Goal: Task Accomplishment & Management: Understand process/instructions

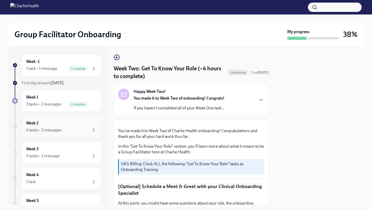
click at [68, 126] on div "Week 2 4 tasks • 2 messages" at bounding box center [61, 126] width 71 height 13
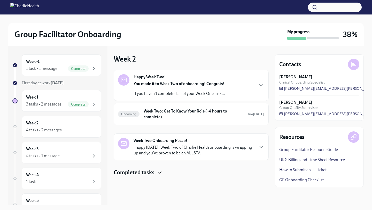
click at [161, 172] on icon "button" at bounding box center [160, 172] width 6 height 6
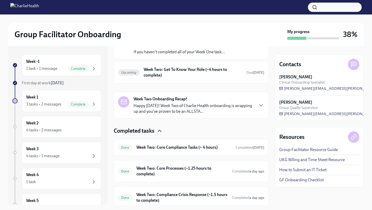
scroll to position [29, 0]
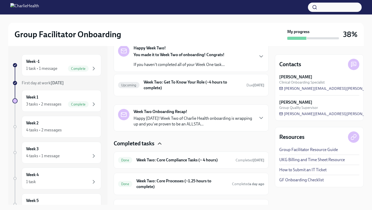
click at [160, 143] on icon "button" at bounding box center [159, 144] width 3 height 2
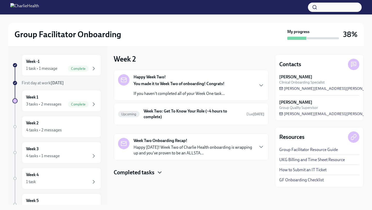
scroll to position [0, 0]
click at [185, 119] on h6 "Week Two: Get To Know Your Role (~4 hours to complete)" at bounding box center [193, 113] width 99 height 11
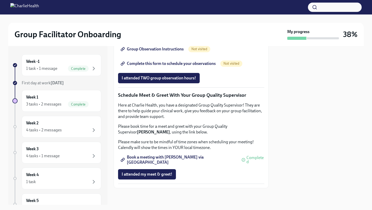
scroll to position [487, 0]
click at [58, 150] on div "Week 3 4 tasks • 1 message" at bounding box center [61, 152] width 71 height 13
